Goal: Use online tool/utility: Utilize a website feature to perform a specific function

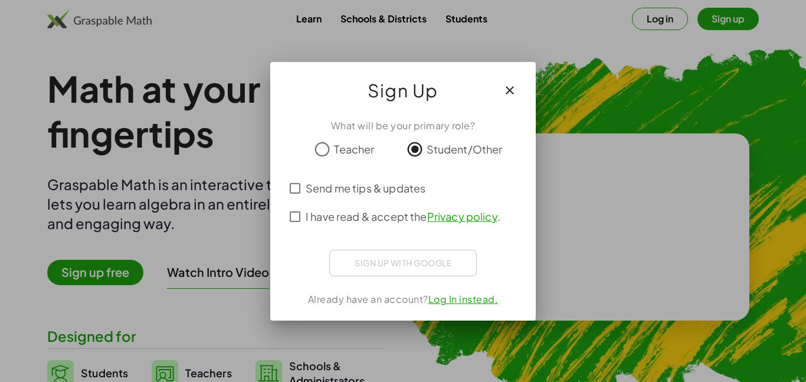
click at [508, 97] on button "button" at bounding box center [510, 90] width 28 height 28
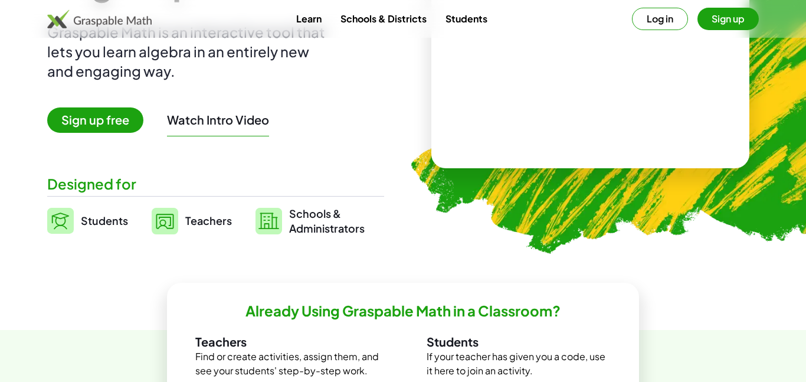
scroll to position [144, 0]
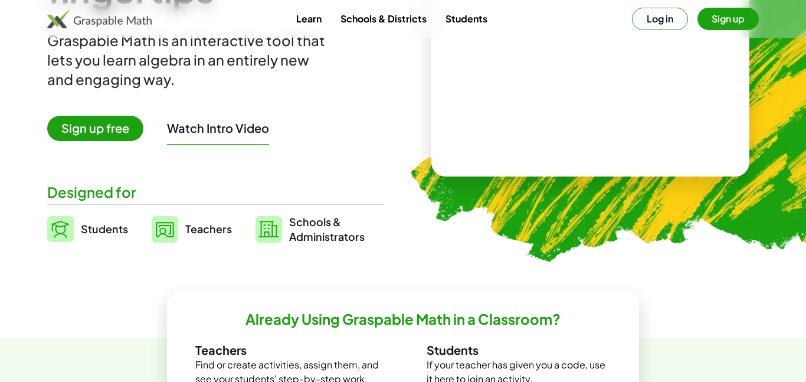
click at [515, 127] on video at bounding box center [590, 83] width 177 height 89
click at [545, 127] on div "+ 2 + · 3 · 5 ×" at bounding box center [590, 83] width 207 height 118
click at [563, 113] on div at bounding box center [588, 71] width 202 height 94
click at [580, 75] on div at bounding box center [593, 72] width 104 height 44
click at [617, 74] on div at bounding box center [593, 72] width 104 height 44
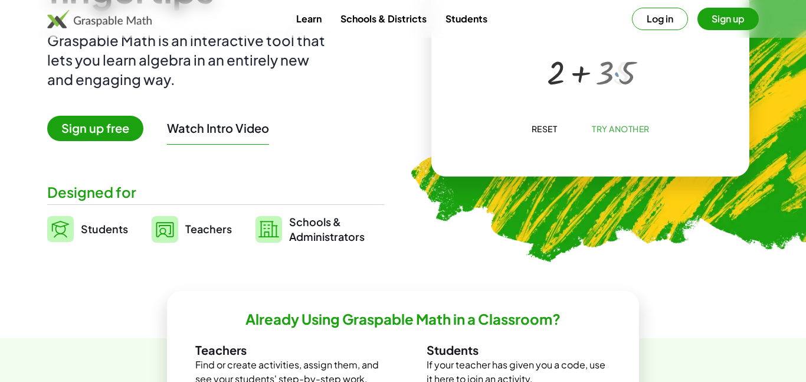
click at [617, 74] on div at bounding box center [592, 72] width 89 height 44
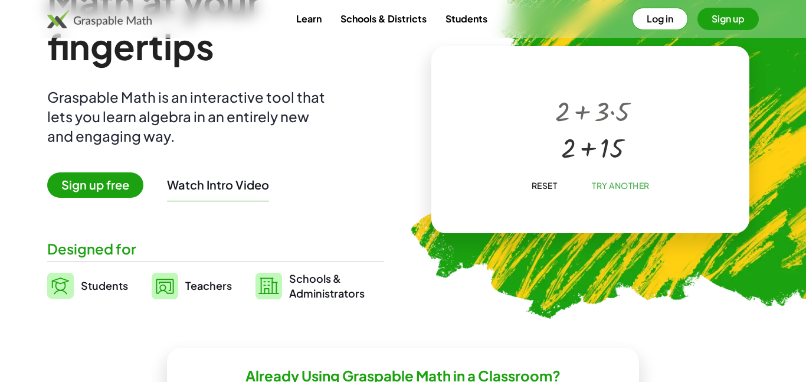
scroll to position [89, 0]
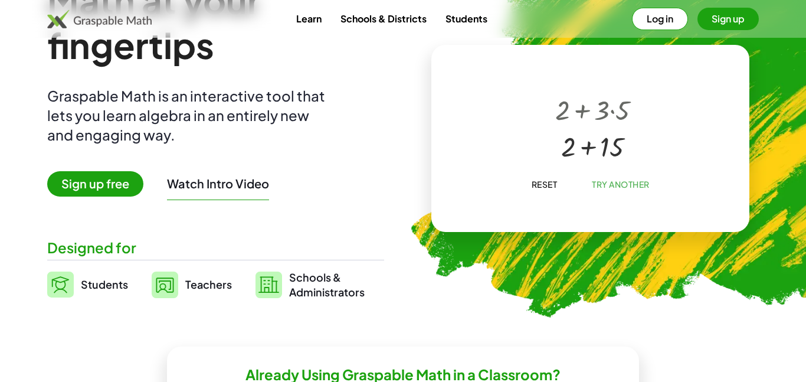
click at [550, 173] on button "Reset" at bounding box center [544, 183] width 45 height 21
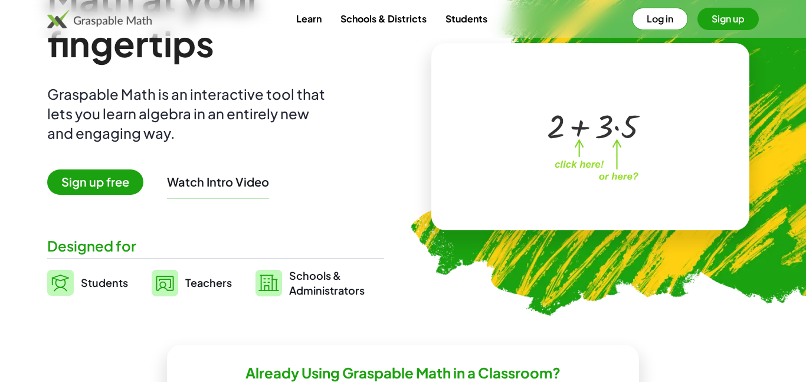
scroll to position [108, 0]
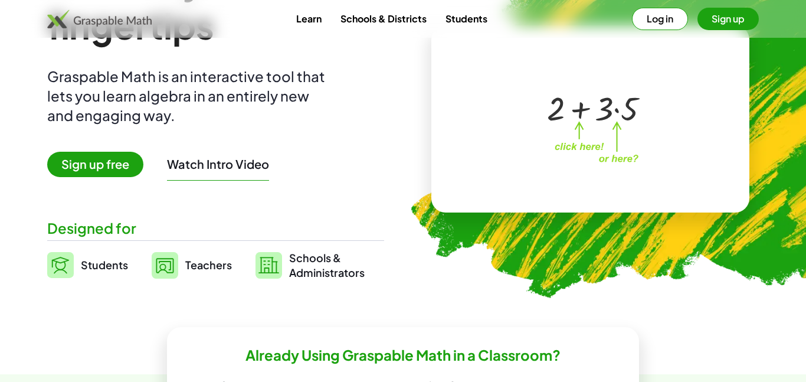
click at [109, 269] on span "Students" at bounding box center [104, 265] width 47 height 14
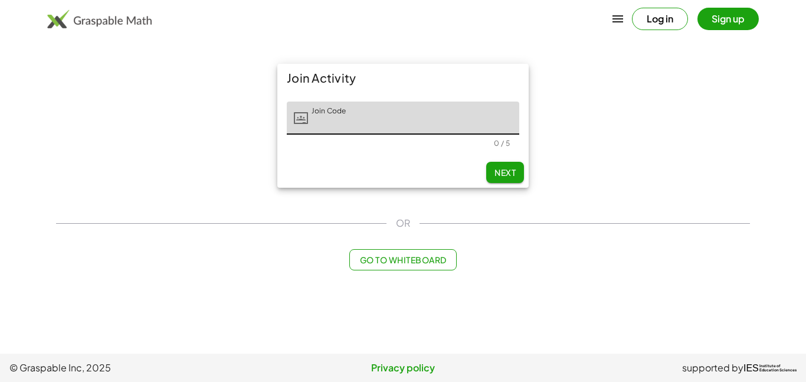
click at [445, 258] on span "Go to Whiteboard" at bounding box center [402, 259] width 87 height 11
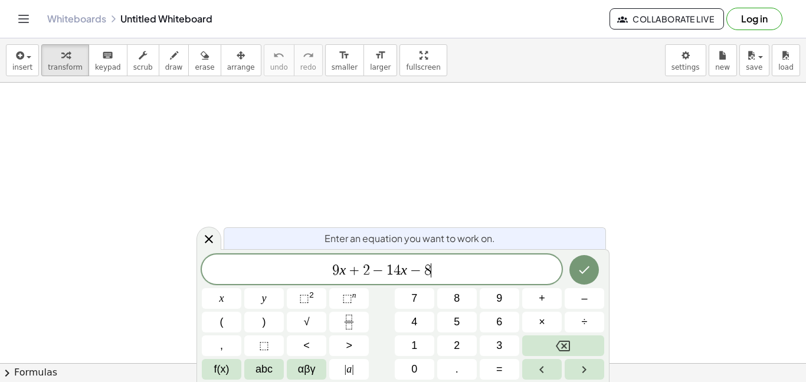
scroll to position [7, 0]
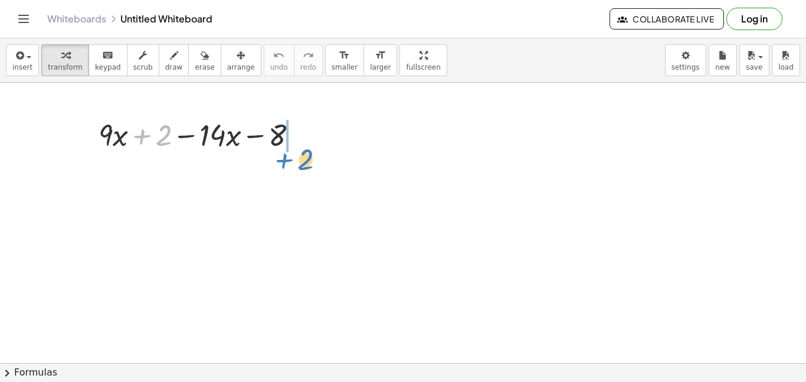
drag, startPoint x: 145, startPoint y: 136, endPoint x: 287, endPoint y: 159, distance: 144.1
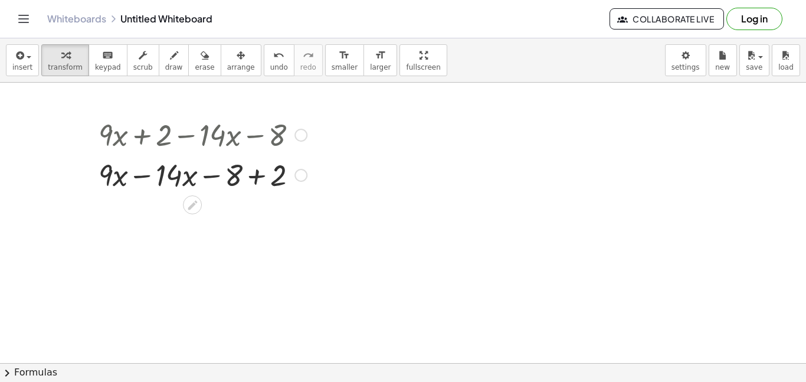
click at [258, 173] on div at bounding box center [203, 174] width 220 height 40
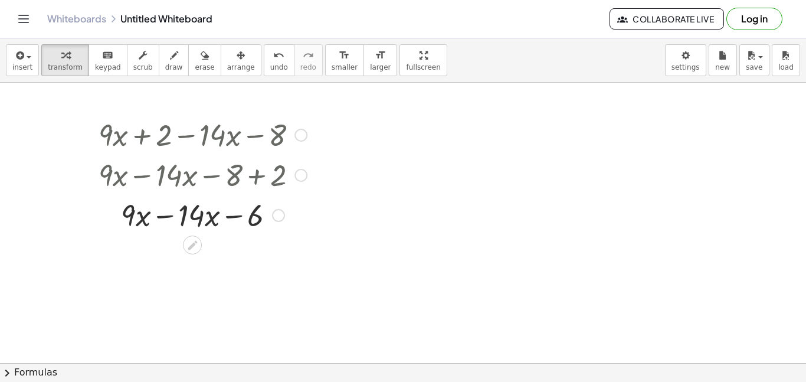
click at [167, 218] on div at bounding box center [203, 214] width 220 height 40
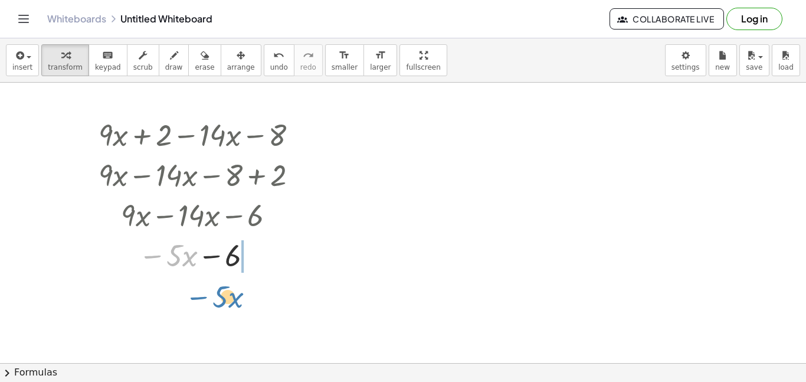
drag, startPoint x: 156, startPoint y: 256, endPoint x: 218, endPoint y: 281, distance: 67.0
click at [235, 145] on div at bounding box center [203, 134] width 220 height 40
click at [227, 139] on div at bounding box center [203, 134] width 220 height 40
click at [302, 135] on div at bounding box center [300, 135] width 13 height 13
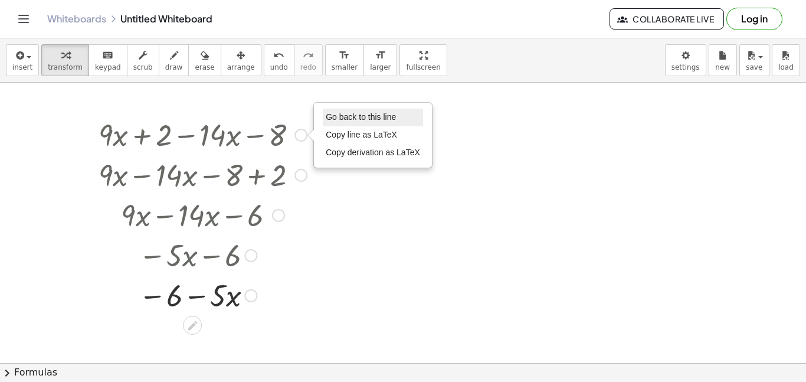
click at [332, 113] on span "Go back to this line" at bounding box center [361, 116] width 70 height 9
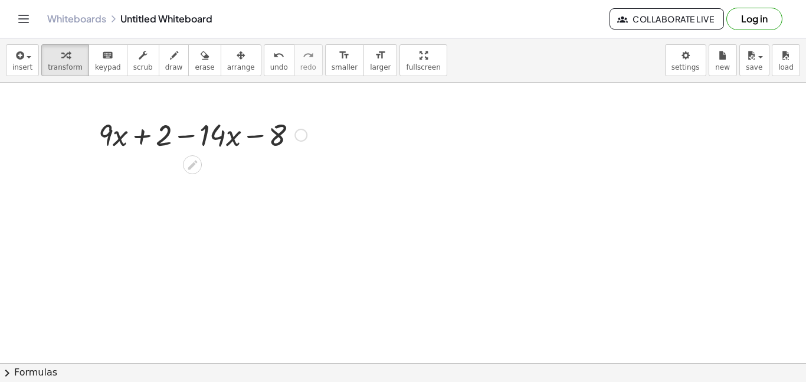
click at [172, 143] on div at bounding box center [203, 134] width 220 height 40
click at [191, 156] on div at bounding box center [192, 164] width 19 height 19
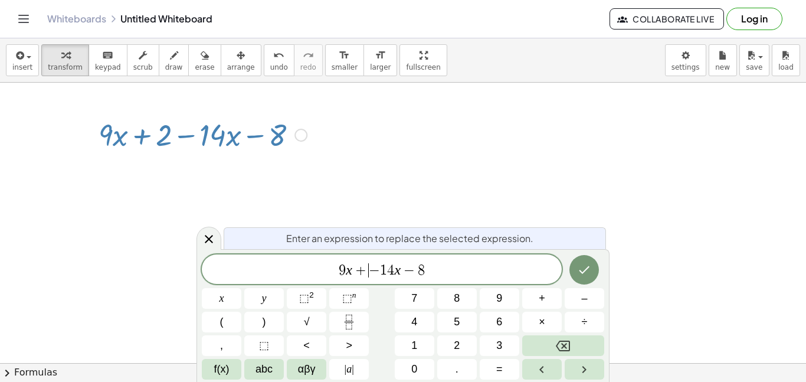
scroll to position [8, 0]
click at [581, 273] on icon "Done" at bounding box center [584, 270] width 14 height 14
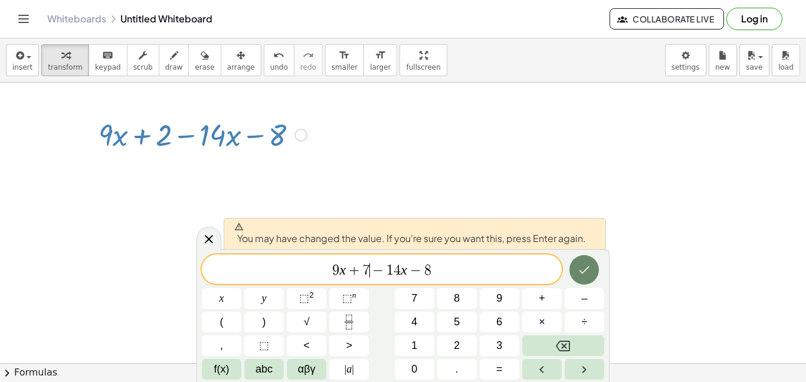
click at [587, 274] on icon "Done" at bounding box center [584, 270] width 14 height 14
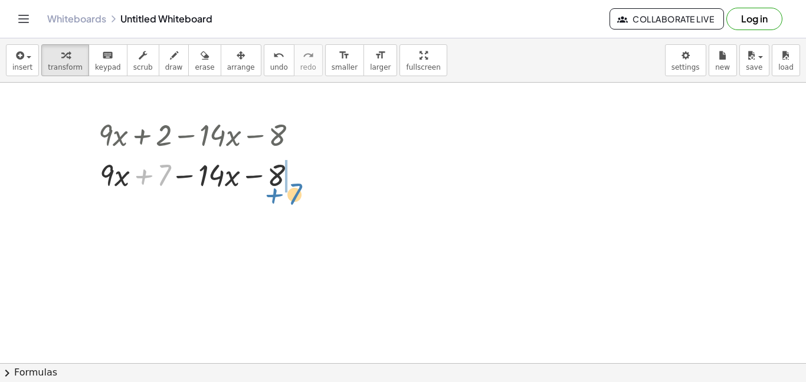
drag, startPoint x: 141, startPoint y: 176, endPoint x: 273, endPoint y: 194, distance: 132.8
click at [273, 194] on div at bounding box center [203, 174] width 220 height 40
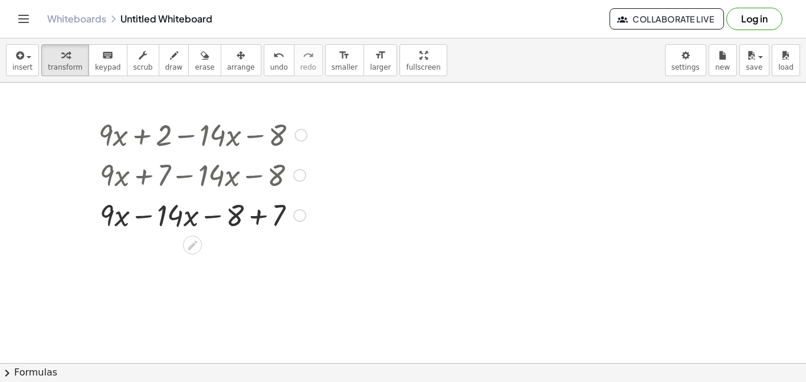
click at [257, 215] on div at bounding box center [203, 214] width 220 height 40
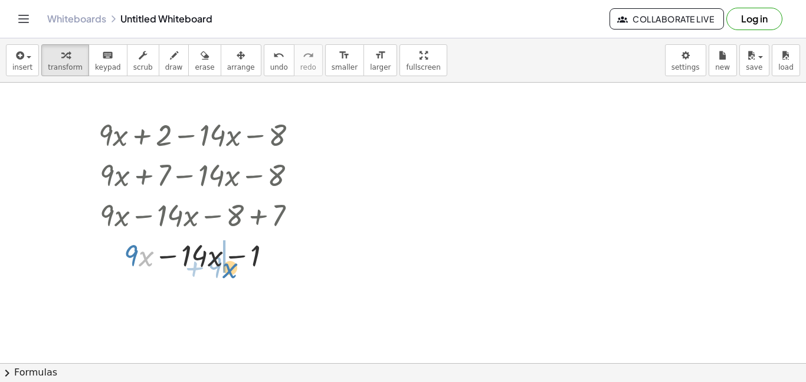
drag, startPoint x: 140, startPoint y: 255, endPoint x: 224, endPoint y: 267, distance: 84.6
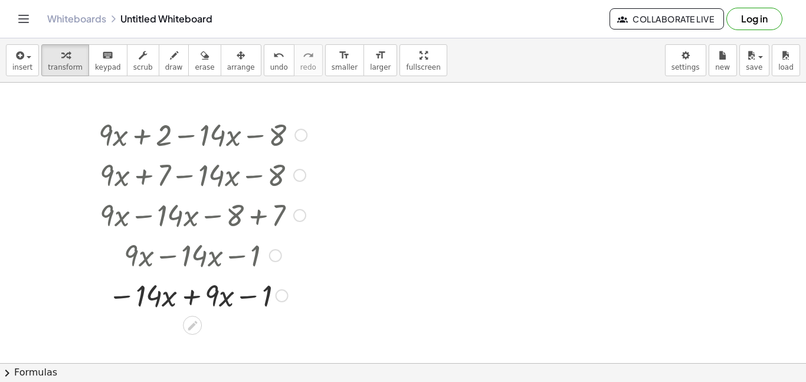
click at [193, 292] on div at bounding box center [203, 294] width 220 height 40
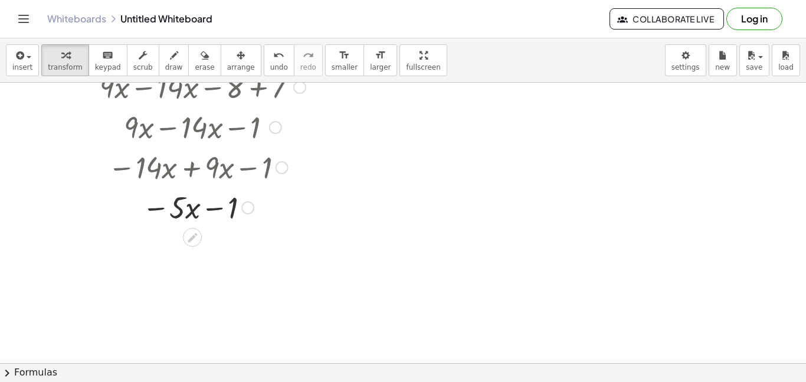
scroll to position [130, 0]
drag, startPoint x: 233, startPoint y: 208, endPoint x: 192, endPoint y: 221, distance: 43.1
click at [192, 221] on div at bounding box center [203, 205] width 220 height 40
drag, startPoint x: 176, startPoint y: 207, endPoint x: 224, endPoint y: 211, distance: 47.4
click at [224, 211] on div at bounding box center [203, 205] width 220 height 40
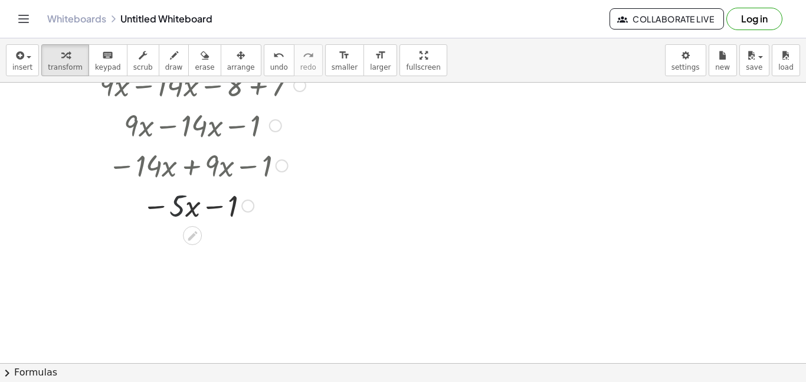
click at [176, 212] on div at bounding box center [203, 205] width 220 height 40
click at [188, 211] on div at bounding box center [203, 205] width 220 height 40
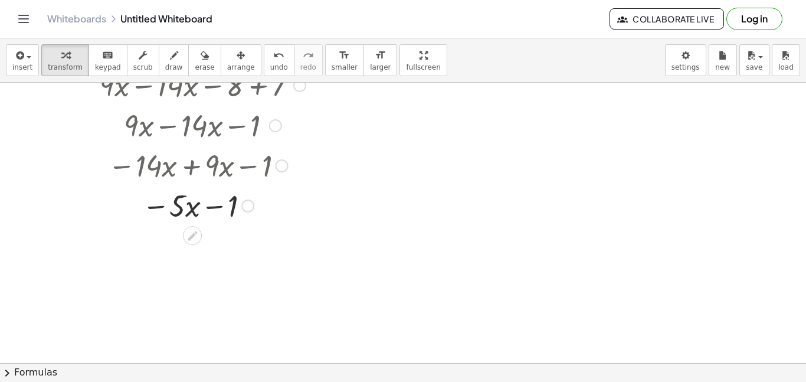
click at [214, 209] on div at bounding box center [203, 205] width 220 height 40
click at [160, 207] on div at bounding box center [203, 205] width 220 height 40
click at [400, 153] on div at bounding box center [403, 271] width 806 height 637
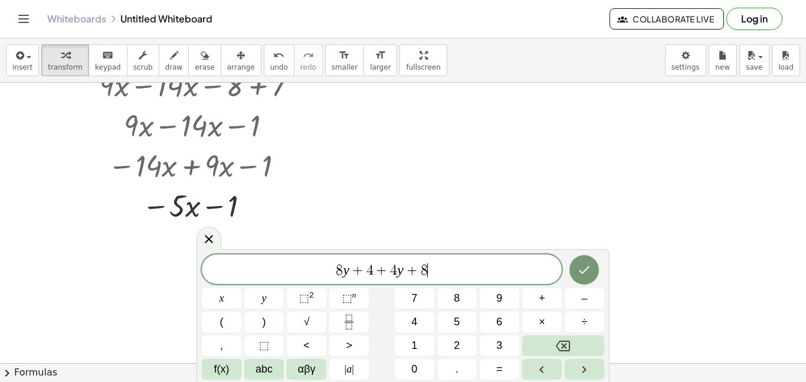
scroll to position [14, 0]
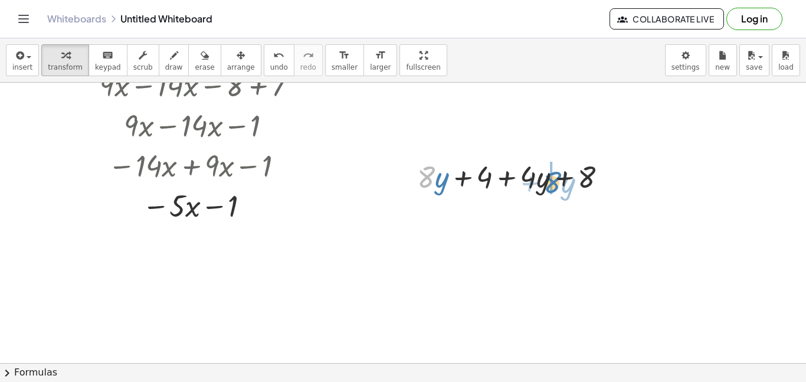
drag, startPoint x: 433, startPoint y: 179, endPoint x: 559, endPoint y: 185, distance: 126.4
click at [559, 185] on div at bounding box center [516, 176] width 211 height 40
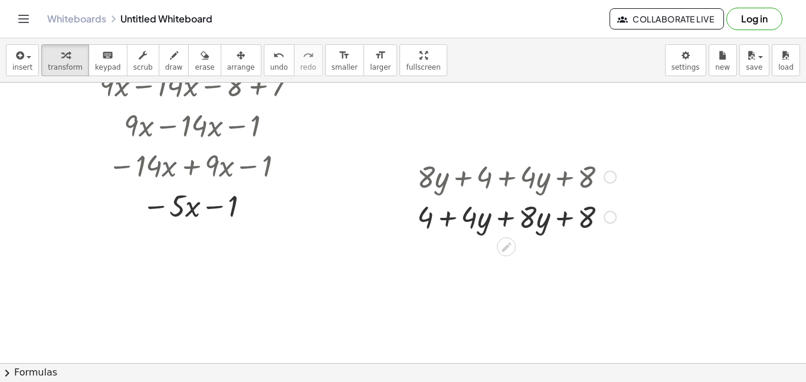
click at [504, 221] on div at bounding box center [516, 216] width 211 height 40
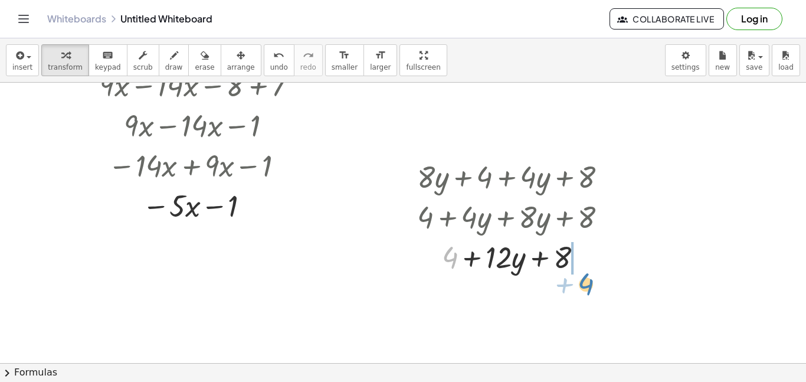
drag, startPoint x: 451, startPoint y: 261, endPoint x: 587, endPoint y: 287, distance: 138.8
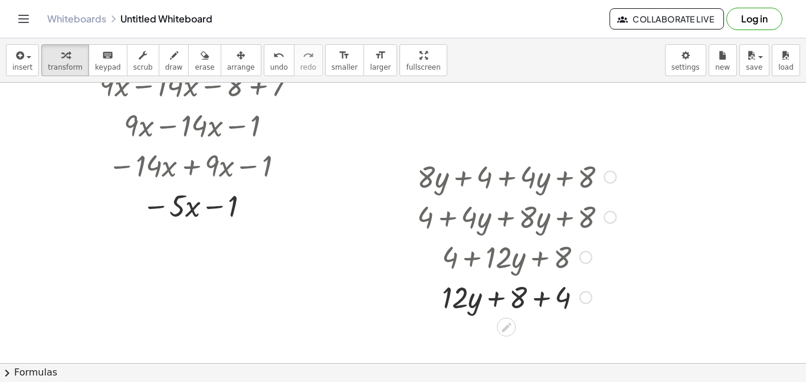
click at [539, 296] on div at bounding box center [516, 296] width 211 height 40
click at [508, 340] on div at bounding box center [516, 336] width 211 height 40
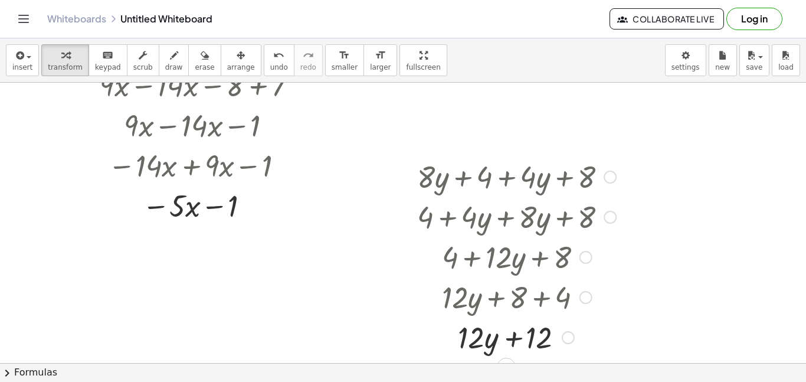
click at [508, 340] on div at bounding box center [516, 336] width 211 height 40
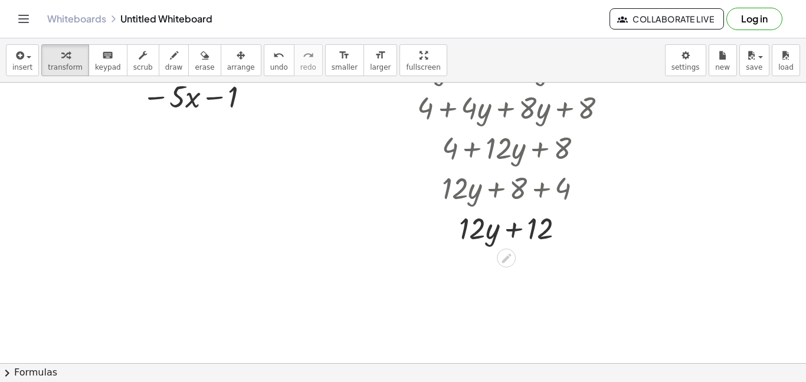
scroll to position [240, 0]
drag, startPoint x: 478, startPoint y: 229, endPoint x: 552, endPoint y: 234, distance: 73.9
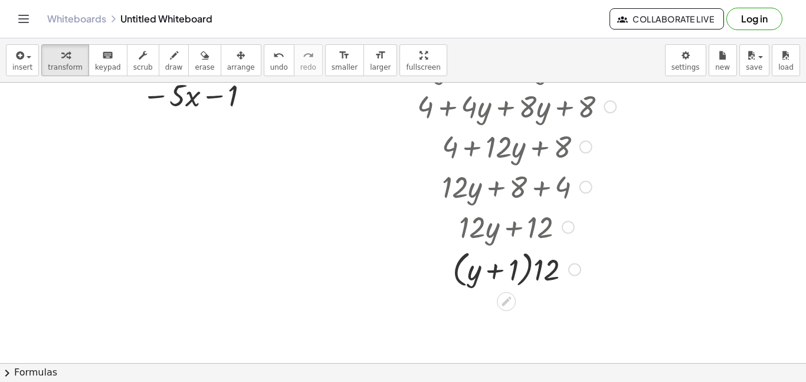
click at [495, 270] on div at bounding box center [516, 268] width 211 height 45
click at [525, 273] on div at bounding box center [516, 268] width 211 height 45
click at [529, 274] on div at bounding box center [516, 268] width 211 height 45
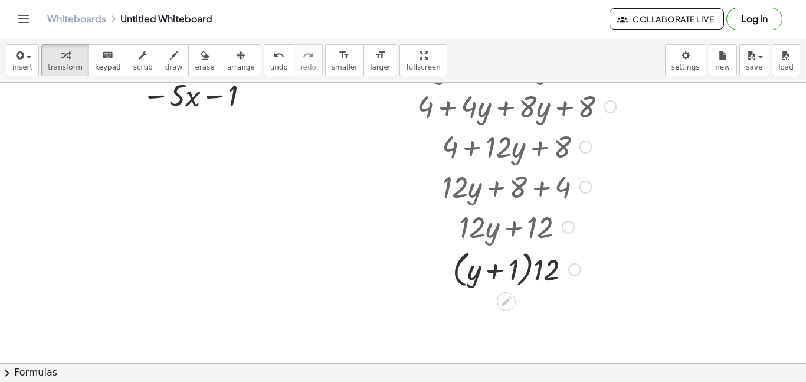
click at [529, 274] on div at bounding box center [516, 268] width 211 height 45
click at [529, 271] on div at bounding box center [516, 268] width 211 height 45
drag, startPoint x: 549, startPoint y: 276, endPoint x: 448, endPoint y: 272, distance: 101.0
click at [448, 272] on div at bounding box center [516, 268] width 211 height 45
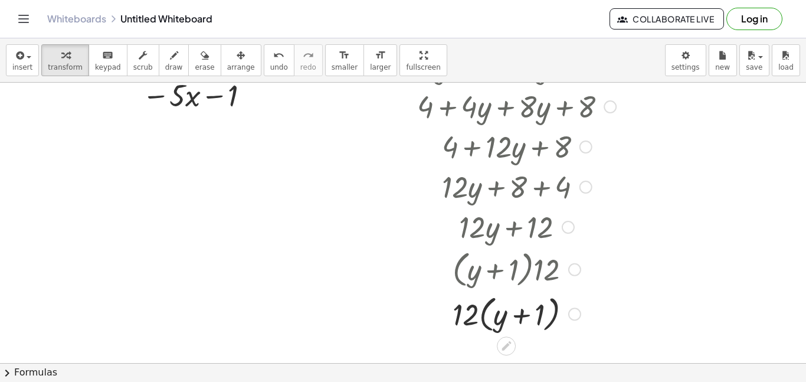
click at [483, 318] on div at bounding box center [516, 313] width 211 height 45
click at [548, 317] on div at bounding box center [516, 313] width 211 height 40
